Goal: Task Accomplishment & Management: Manage account settings

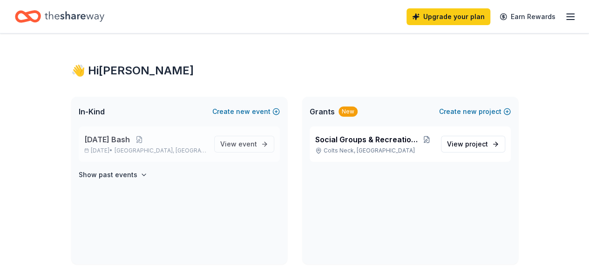
click at [129, 138] on span "[DATE] Bash" at bounding box center [107, 139] width 46 height 11
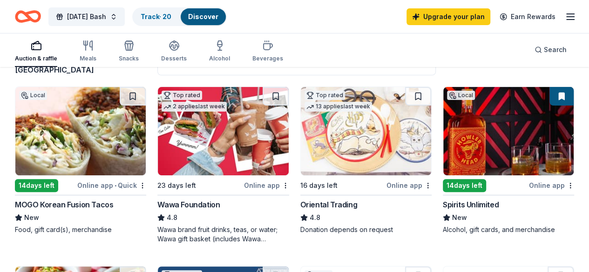
scroll to position [93, 0]
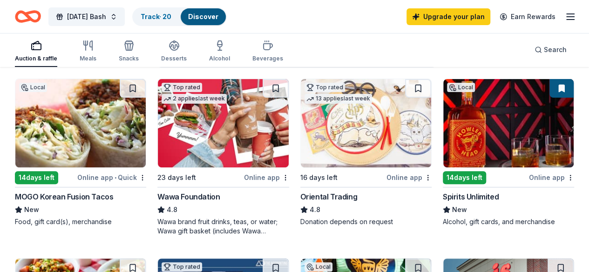
click at [101, 195] on div "MOGO Korean Fusion Tacos" at bounding box center [64, 196] width 98 height 11
click at [565, 17] on icon "button" at bounding box center [570, 16] width 11 height 11
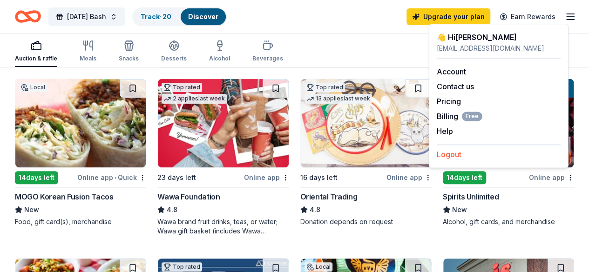
click at [449, 152] on button "Logout" at bounding box center [449, 154] width 25 height 11
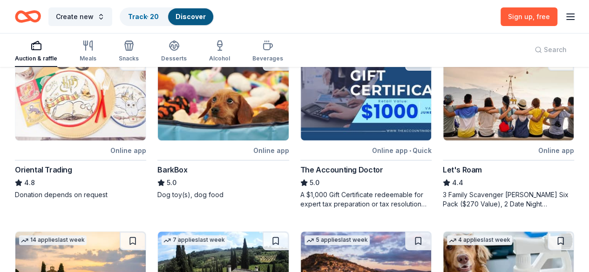
scroll to position [0, 0]
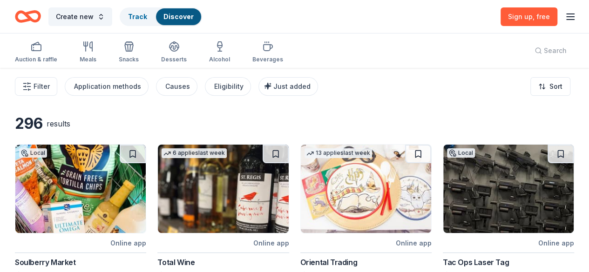
click at [565, 14] on icon "button" at bounding box center [570, 16] width 11 height 11
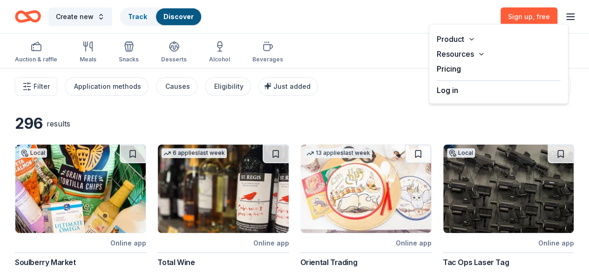
click at [454, 93] on button "Log in" at bounding box center [447, 90] width 21 height 11
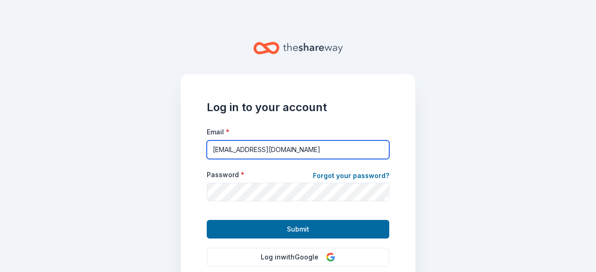
drag, startPoint x: 319, startPoint y: 145, endPoint x: 185, endPoint y: 147, distance: 134.1
click at [185, 147] on div "Log in to your account Email * [EMAIL_ADDRESS][DOMAIN_NAME] Password * Forgot y…" at bounding box center [298, 208] width 235 height 269
type input "[EMAIL_ADDRESS][DOMAIN_NAME]"
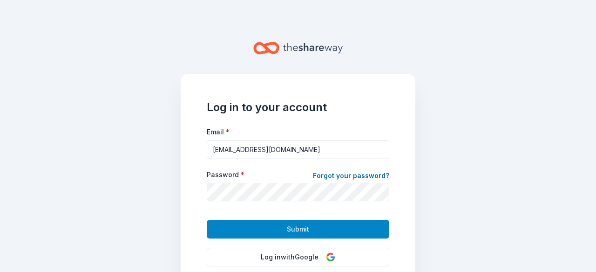
click at [296, 224] on span "Submit" at bounding box center [298, 229] width 22 height 11
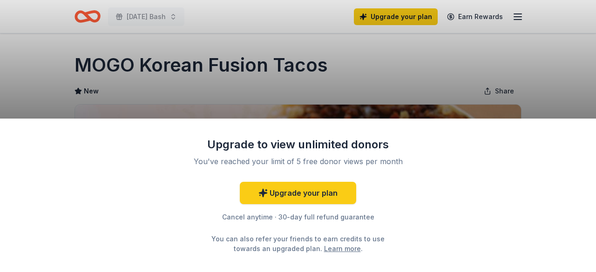
click at [494, 73] on div "Upgrade to view unlimited donors You've reached your limit of 5 free donor view…" at bounding box center [298, 136] width 596 height 272
click at [550, 144] on div "Upgrade to view unlimited donors You've reached your limit of 5 free donor view…" at bounding box center [298, 196] width 596 height 154
click at [562, 93] on div "Upgrade to view unlimited donors You've reached your limit of 5 free donor view…" at bounding box center [298, 136] width 596 height 272
click at [519, 15] on div "Upgrade to view unlimited donors You've reached your limit of 5 free donor view…" at bounding box center [298, 136] width 596 height 272
click at [411, 20] on div "Upgrade to view unlimited donors You've reached your limit of 5 free donor view…" at bounding box center [298, 136] width 596 height 272
